Goal: Information Seeking & Learning: Learn about a topic

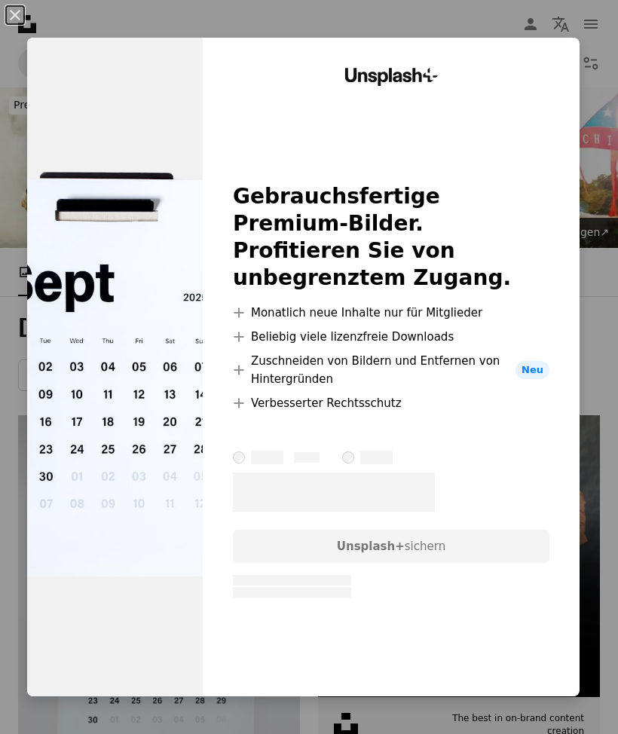
scroll to position [730, 0]
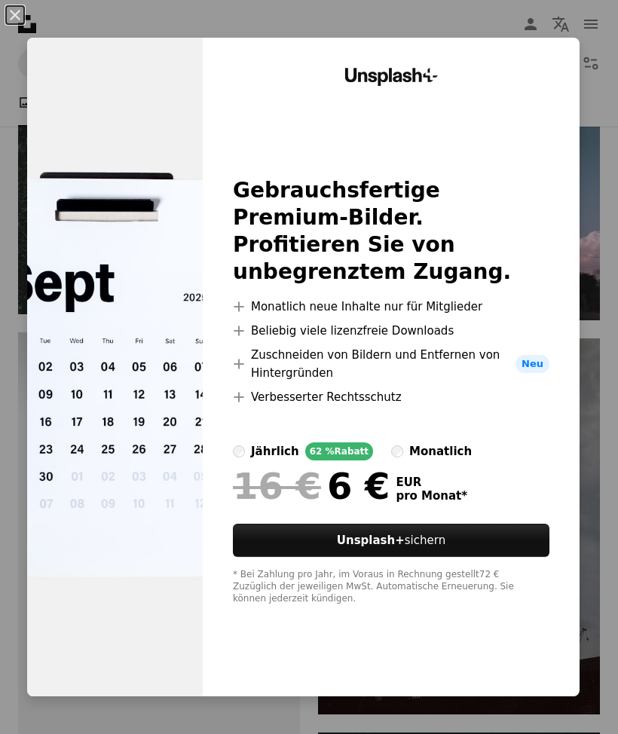
click at [202, 26] on div "An X shape Unsplash+ Gebrauchsfertige Premium-Bilder. Profitieren Sie von unbeg…" at bounding box center [309, 367] width 618 height 734
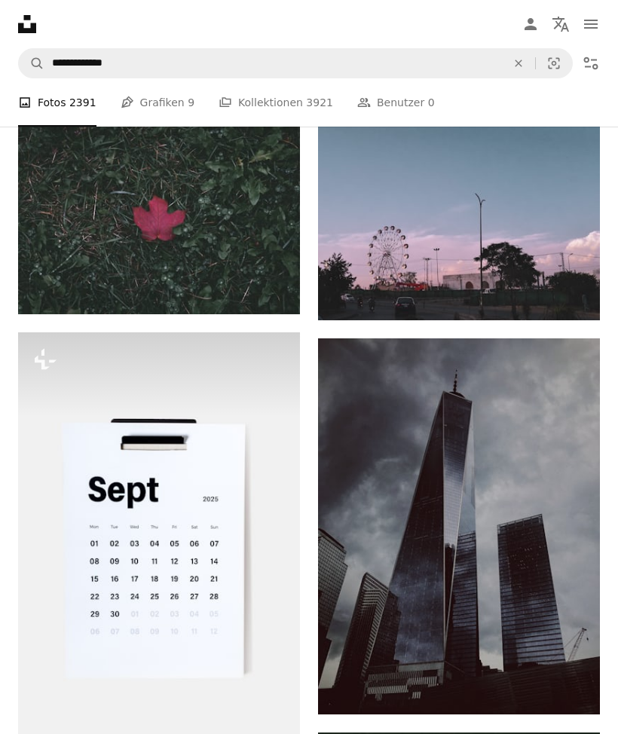
scroll to position [810, 0]
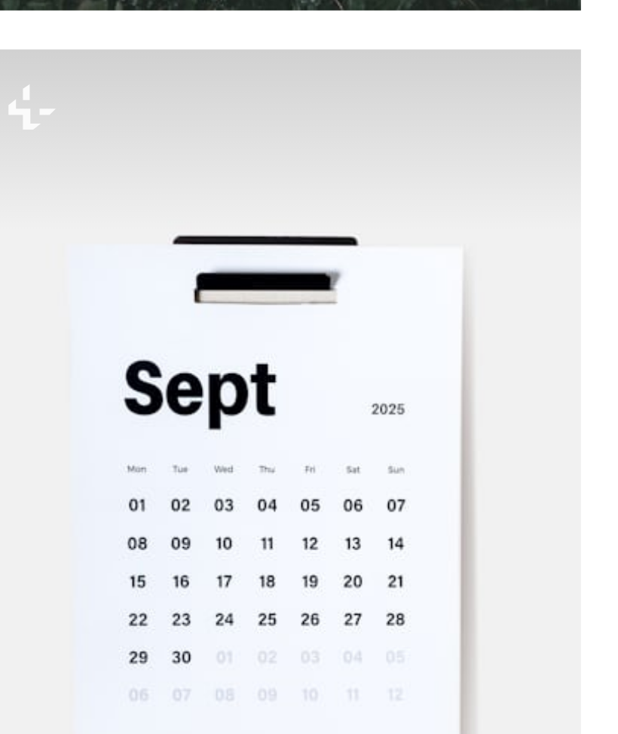
click at [242, 252] on img at bounding box center [159, 463] width 282 height 423
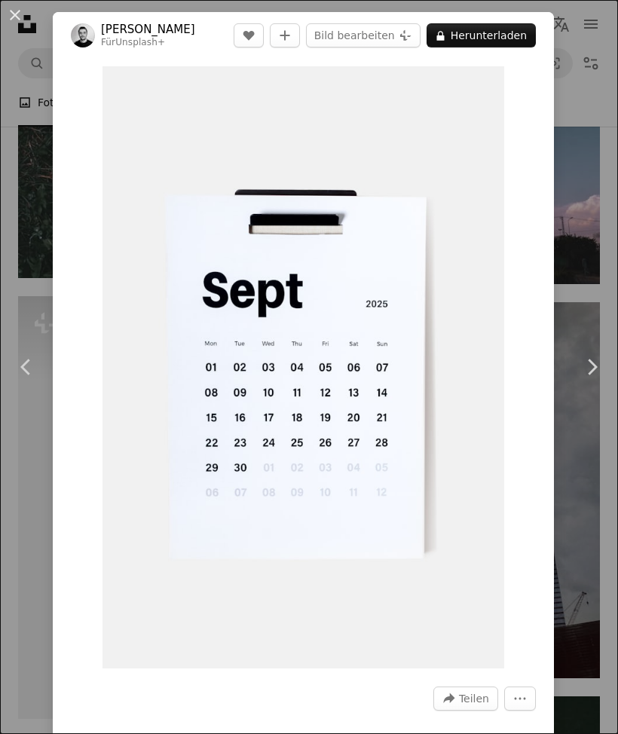
click at [17, 17] on button "An X shape" at bounding box center [15, 15] width 18 height 18
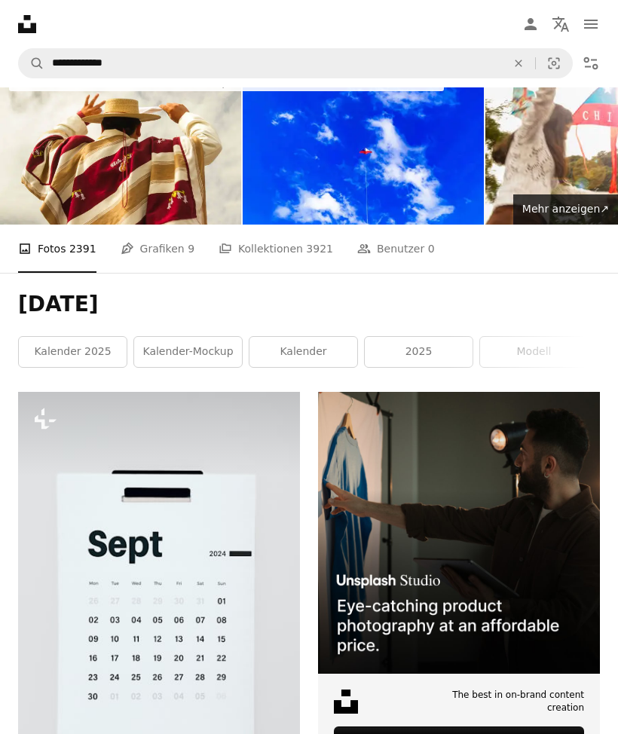
scroll to position [22, 0]
